Goal: Task Accomplishment & Management: Manage account settings

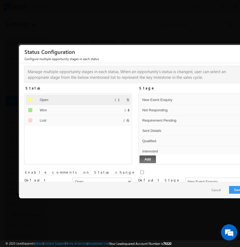
select select "Open"
select select "New Event Enquiry"
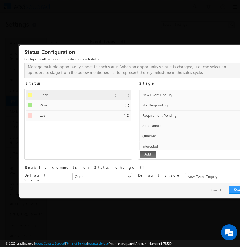
scroll to position [95, 0]
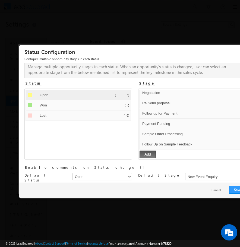
click at [97, 166] on div "Enable comments on Status change" at bounding box center [134, 167] width 221 height 11
click at [140, 166] on input "Enable comments on Status change" at bounding box center [142, 168] width 4 height 4
checkbox input "true"
click at [185, 178] on select "New Event Enquiry Not Responding Requirement Pending Sent Details Qualified Int…" at bounding box center [215, 177] width 60 height 8
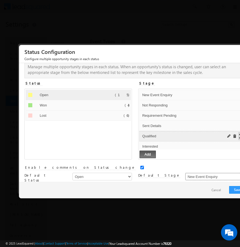
scroll to position [0, 0]
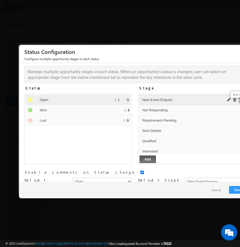
click at [235, 101] on span at bounding box center [234, 100] width 4 height 4
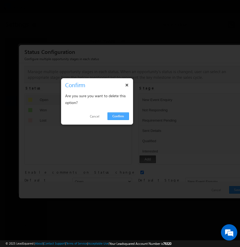
click at [123, 117] on link "Confirm" at bounding box center [117, 117] width 21 height 8
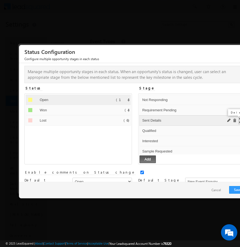
click at [233, 120] on span at bounding box center [234, 121] width 4 height 4
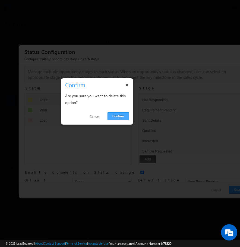
click at [124, 118] on link "Confirm" at bounding box center [117, 117] width 21 height 8
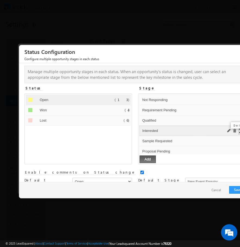
click at [235, 132] on span at bounding box center [234, 131] width 4 height 4
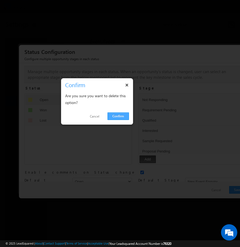
click at [114, 116] on link "Confirm" at bounding box center [117, 117] width 21 height 8
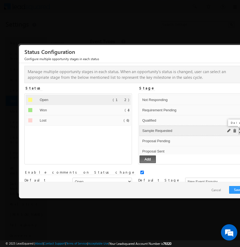
click at [233, 130] on span at bounding box center [234, 131] width 4 height 4
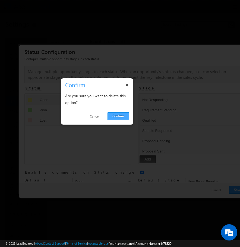
click at [120, 117] on link "Confirm" at bounding box center [117, 117] width 21 height 8
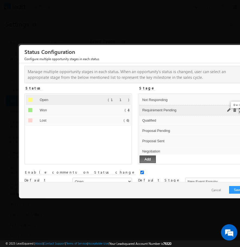
click at [233, 111] on span at bounding box center [234, 110] width 4 height 4
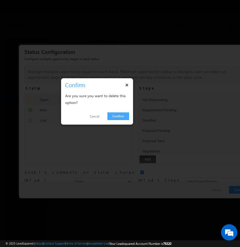
click at [125, 114] on link "Confirm" at bounding box center [117, 117] width 21 height 8
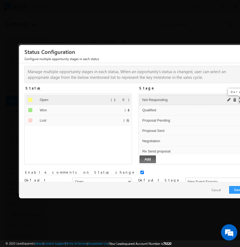
click at [233, 99] on span at bounding box center [234, 100] width 4 height 4
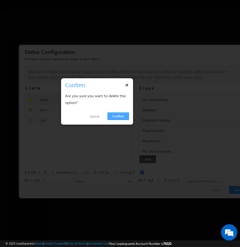
click at [124, 117] on link "Confirm" at bounding box center [117, 117] width 21 height 8
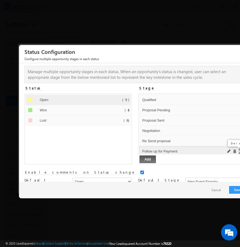
click at [235, 150] on span at bounding box center [234, 152] width 4 height 4
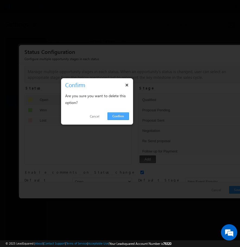
click at [123, 116] on link "Confirm" at bounding box center [117, 117] width 21 height 8
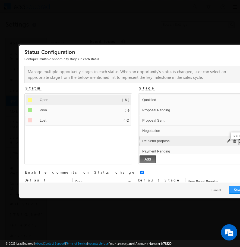
click at [233, 141] on span at bounding box center [234, 141] width 4 height 4
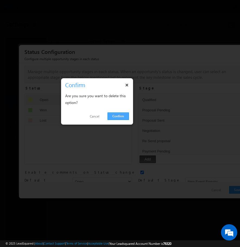
click at [116, 115] on link "Confirm" at bounding box center [117, 117] width 21 height 8
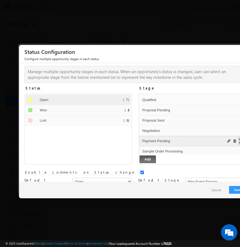
click at [233, 142] on span at bounding box center [234, 141] width 4 height 4
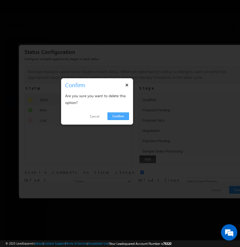
click at [117, 117] on link "Confirm" at bounding box center [117, 117] width 21 height 8
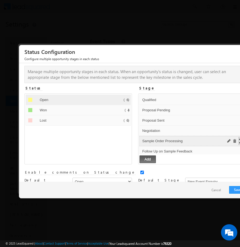
click at [233, 140] on span at bounding box center [234, 141] width 4 height 4
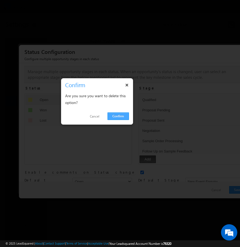
click at [122, 115] on link "Confirm" at bounding box center [117, 117] width 21 height 8
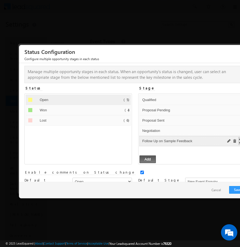
click at [234, 141] on span at bounding box center [234, 141] width 4 height 4
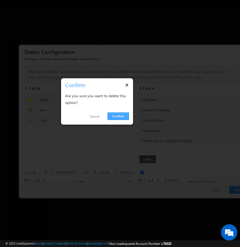
click at [112, 115] on link "Confirm" at bounding box center [117, 117] width 21 height 8
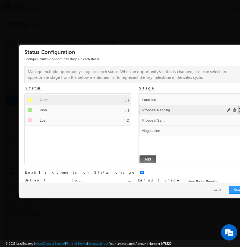
click at [233, 110] on span at bounding box center [234, 110] width 4 height 4
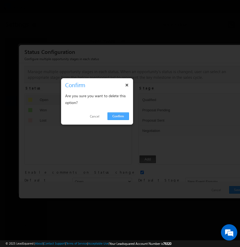
click at [117, 117] on link "Confirm" at bounding box center [117, 117] width 21 height 8
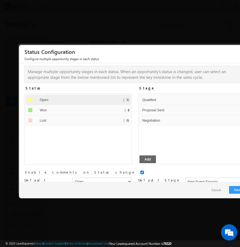
click at [150, 159] on button "Add" at bounding box center [147, 160] width 16 height 8
click at [170, 131] on input "text" at bounding box center [185, 131] width 89 height 7
type input "p"
click at [121, 147] on ul "Open Default Error processing! (4) Won Default Error processing! (4) Lost Defau…" at bounding box center [77, 125] width 105 height 60
click at [162, 153] on ul "Qualified Default Error processing! Proposal Sent Default Error processing! Neg…" at bounding box center [191, 125] width 105 height 60
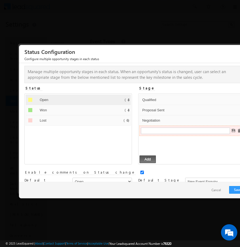
click at [238, 130] on span at bounding box center [239, 131] width 4 height 4
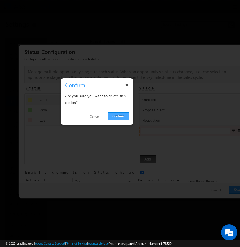
click at [117, 117] on link "Confirm" at bounding box center [117, 117] width 21 height 8
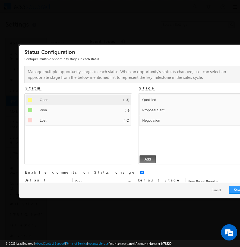
click at [150, 139] on ul "Qualified Default Error processing! Proposal Sent Default Error processing! Neg…" at bounding box center [191, 125] width 105 height 60
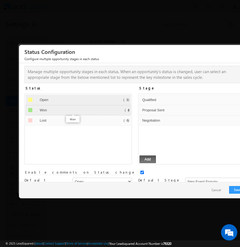
click at [100, 110] on input "Won" at bounding box center [72, 110] width 69 height 7
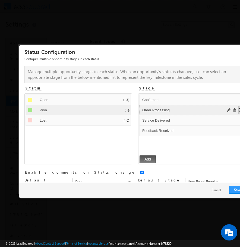
click at [233, 109] on span at bounding box center [234, 110] width 4 height 4
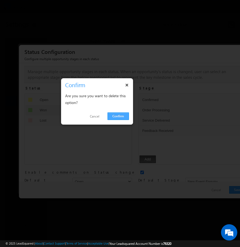
click at [115, 118] on link "Confirm" at bounding box center [117, 117] width 21 height 8
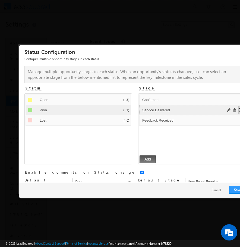
click at [235, 110] on span at bounding box center [234, 110] width 4 height 4
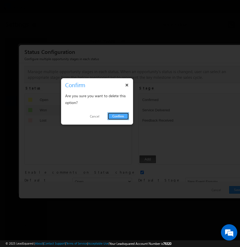
click at [119, 115] on link "Confirm" at bounding box center [117, 117] width 21 height 8
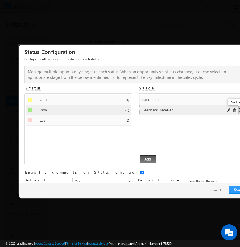
click at [235, 109] on span at bounding box center [234, 110] width 4 height 4
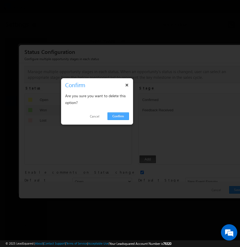
click at [119, 116] on link "Confirm" at bounding box center [117, 117] width 21 height 8
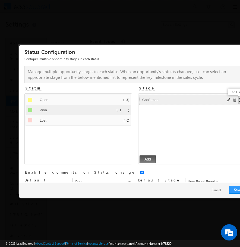
click at [235, 99] on span at bounding box center [234, 100] width 4 height 4
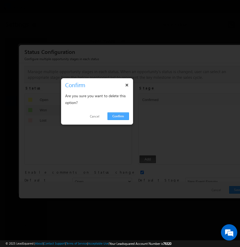
click at [119, 116] on link "Confirm" at bounding box center [117, 117] width 21 height 8
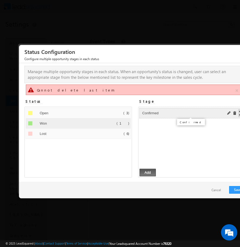
click at [151, 114] on input "Confirmed" at bounding box center [183, 113] width 85 height 7
click at [228, 113] on span at bounding box center [229, 113] width 4 height 4
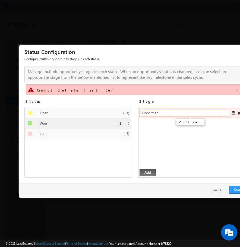
click at [165, 112] on input "Confirmed" at bounding box center [185, 113] width 89 height 7
click at [155, 114] on input "Order Plced" at bounding box center [185, 113] width 89 height 7
type input "Order Placed"
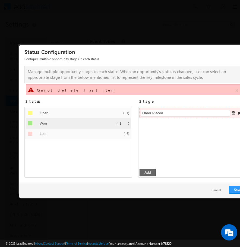
click at [147, 171] on button "Add" at bounding box center [147, 173] width 16 height 8
click at [233, 112] on span at bounding box center [234, 113] width 4 height 4
click at [149, 172] on button "Add" at bounding box center [147, 173] width 16 height 8
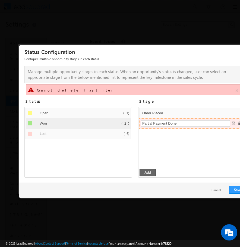
type input "Partial Payment Done"
click at [145, 172] on button "Add" at bounding box center [147, 173] width 16 height 8
click at [232, 123] on span at bounding box center [234, 124] width 4 height 4
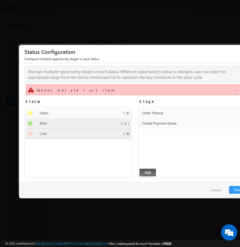
click at [110, 132] on li "Lost Default Error processing! (6)" at bounding box center [77, 134] width 105 height 10
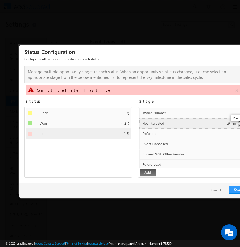
click at [234, 124] on span at bounding box center [234, 124] width 4 height 4
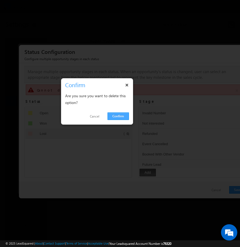
click at [124, 118] on link "Confirm" at bounding box center [117, 117] width 21 height 8
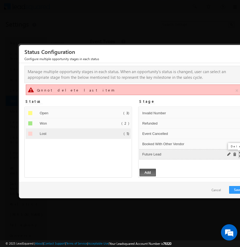
click at [235, 155] on span at bounding box center [234, 155] width 4 height 4
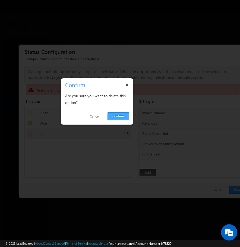
click at [123, 116] on link "Confirm" at bounding box center [117, 117] width 21 height 8
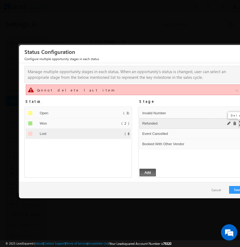
click at [234, 124] on span at bounding box center [234, 124] width 4 height 4
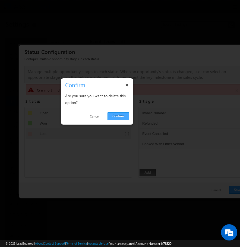
click at [115, 115] on link "Confirm" at bounding box center [117, 117] width 21 height 8
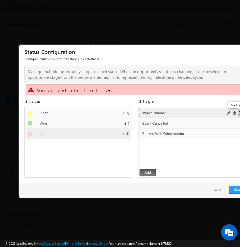
click at [233, 112] on span at bounding box center [234, 113] width 4 height 4
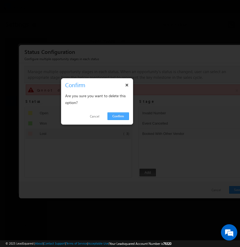
click at [124, 114] on link "Confirm" at bounding box center [117, 117] width 21 height 8
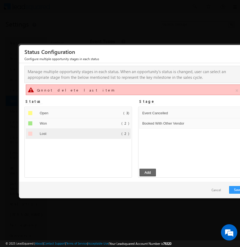
click at [149, 172] on button "Add" at bounding box center [147, 173] width 16 height 8
click at [150, 134] on input "text" at bounding box center [185, 134] width 89 height 7
click at [130, 160] on ul "Open Default Error processing! (3) Won Default Error processing! (2) Lost Defau…" at bounding box center [77, 138] width 105 height 60
click at [136, 161] on div "Status Open Default Error processing! (3) Won Default Error processing! (2) Los…" at bounding box center [134, 139] width 221 height 84
click at [237, 133] on span at bounding box center [239, 134] width 4 height 4
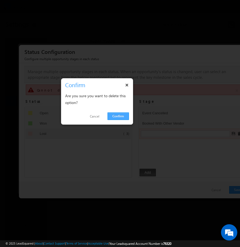
click at [124, 119] on link "Confirm" at bounding box center [117, 117] width 21 height 8
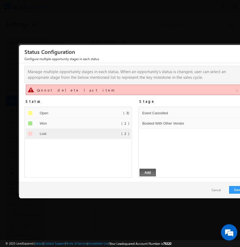
click at [183, 160] on ul "Event Cancelled Default Error processing! Booked With Other Vendor Default Erro…" at bounding box center [191, 138] width 105 height 60
click at [232, 190] on button "Save" at bounding box center [237, 190] width 17 height 8
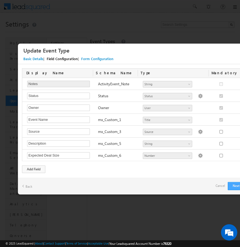
click at [238, 185] on button "Next" at bounding box center [237, 186] width 20 height 8
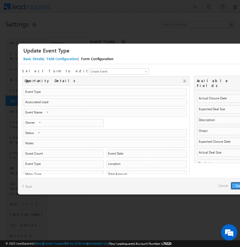
click at [236, 187] on button "Save" at bounding box center [238, 186] width 17 height 8
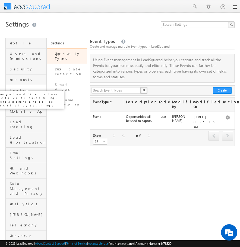
click at [22, 88] on span "Leads" at bounding box center [27, 90] width 35 height 5
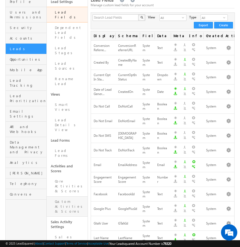
click at [61, 197] on link "Custom Activities & Scores" at bounding box center [67, 207] width 41 height 20
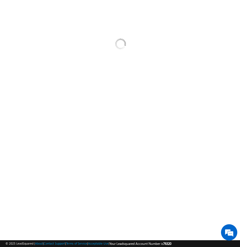
scroll to position [23, 0]
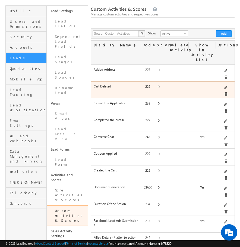
scroll to position [40, 0]
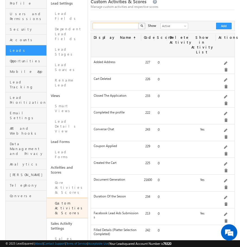
click at [114, 25] on input "text" at bounding box center [115, 26] width 46 height 7
type input "ini"
click at [138, 23] on button "button" at bounding box center [141, 26] width 7 height 7
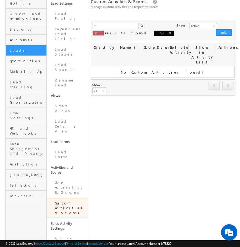
click at [154, 34] on span "ini" at bounding box center [164, 33] width 20 height 5
click at [168, 34] on span at bounding box center [169, 33] width 3 height 3
type input "Search Custom Activities"
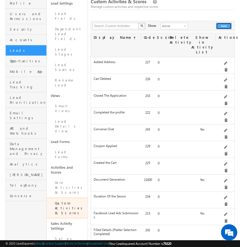
click at [222, 27] on button "Add" at bounding box center [223, 26] width 15 height 7
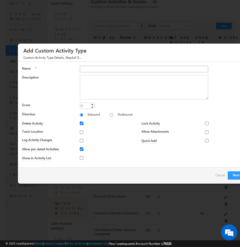
click at [132, 71] on input "Name" at bounding box center [144, 69] width 128 height 7
type input "Initial Call"
click at [129, 89] on textarea "Description" at bounding box center [144, 87] width 128 height 24
type textarea "T"
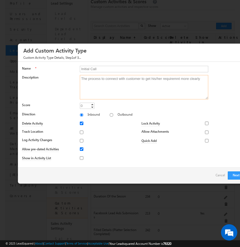
type textarea "The process to connect with customer to get his/her requiremnt more clearly"
click at [134, 112] on div "Inbound Outbound" at bounding box center [163, 116] width 167 height 8
click at [114, 104] on div "0 0 Increment Decrement" at bounding box center [163, 107] width 167 height 8
click at [82, 124] on input "Delete Activity" at bounding box center [82, 124] width 4 height 4
checkbox input "false"
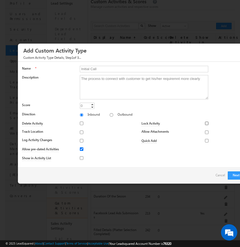
click at [207, 124] on input "Lock Activity" at bounding box center [207, 124] width 4 height 4
checkbox input "true"
click at [81, 139] on input "Log Activity Changes" at bounding box center [82, 141] width 4 height 4
checkbox input "true"
click at [82, 158] on input "Show in Activity List" at bounding box center [82, 158] width 4 height 4
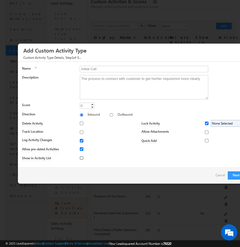
checkbox input "true"
click at [230, 174] on button "Next" at bounding box center [237, 176] width 20 height 8
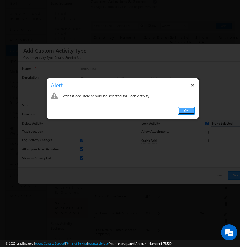
click at [185, 108] on link "OK" at bounding box center [186, 111] width 17 height 8
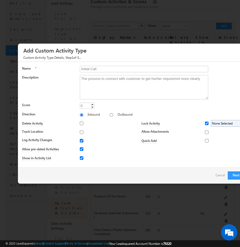
click at [218, 123] on span "None Selected" at bounding box center [226, 123] width 31 height 6
click at [216, 147] on input "Sales User" at bounding box center [216, 148] width 4 height 4
checkbox input "true"
click at [217, 130] on input "Marketing User" at bounding box center [216, 131] width 4 height 4
checkbox input "true"
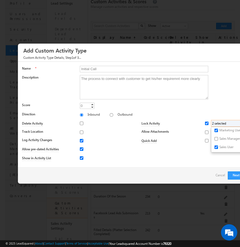
click at [189, 161] on div "Lock Activity Marketing User Sales Manager Sales User 2 selected select Marketi…" at bounding box center [190, 142] width 113 height 44
click at [234, 176] on button "Next" at bounding box center [237, 176] width 20 height 8
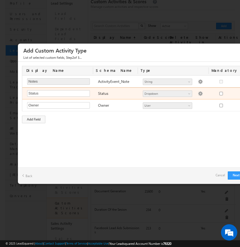
click at [198, 93] on img at bounding box center [200, 93] width 5 height 5
type textarea "Active Inactive"
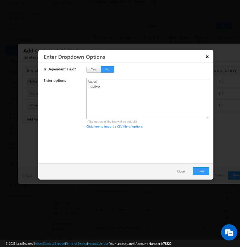
click at [207, 58] on button "×" at bounding box center [207, 56] width 9 height 9
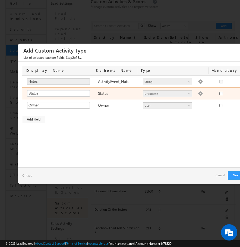
click at [198, 94] on img at bounding box center [200, 93] width 5 height 5
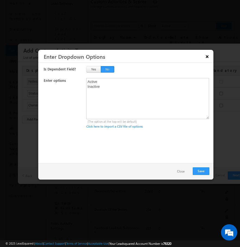
click at [208, 57] on button "×" at bounding box center [207, 56] width 9 height 9
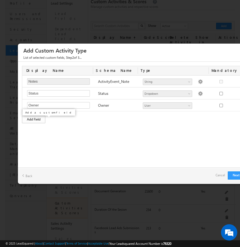
click at [41, 120] on div "Add Field" at bounding box center [33, 120] width 23 height 8
click at [87, 137] on div "Display Name Schema Name Type Mandatory Notes Required Field ActivityEvent_Note…" at bounding box center [134, 101] width 233 height 78
